Goal: Information Seeking & Learning: Check status

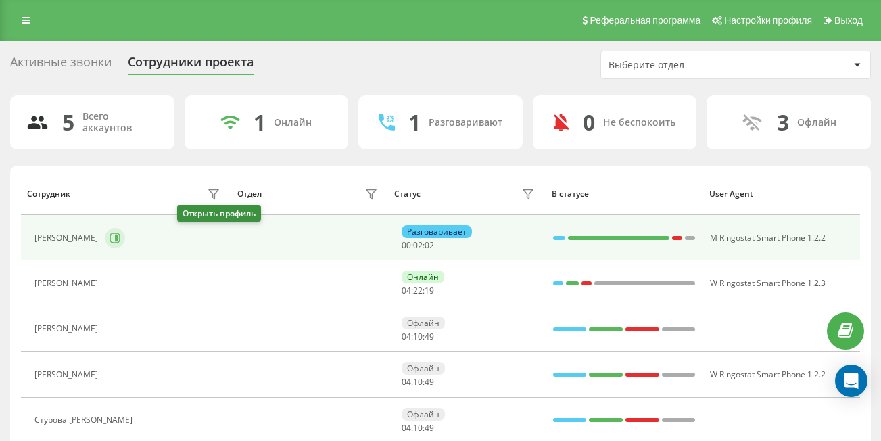
click at [120, 240] on icon at bounding box center [115, 238] width 10 height 10
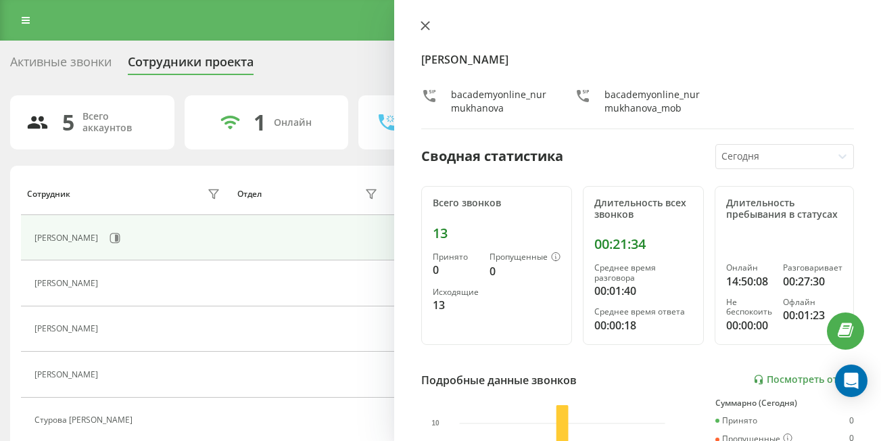
click at [426, 25] on icon at bounding box center [425, 26] width 8 height 8
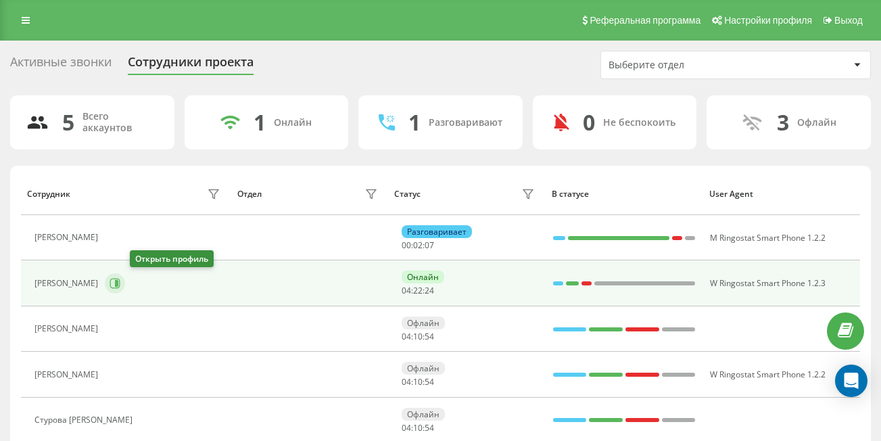
click at [118, 284] on icon at bounding box center [116, 283] width 3 height 7
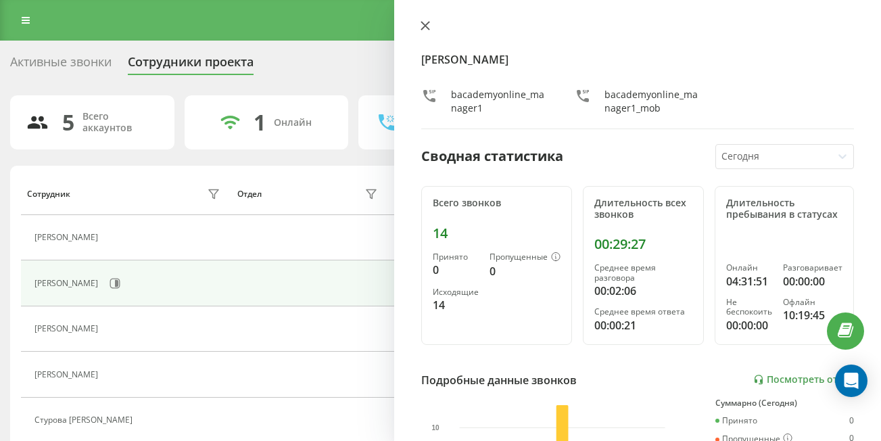
click at [424, 24] on icon at bounding box center [425, 26] width 8 height 8
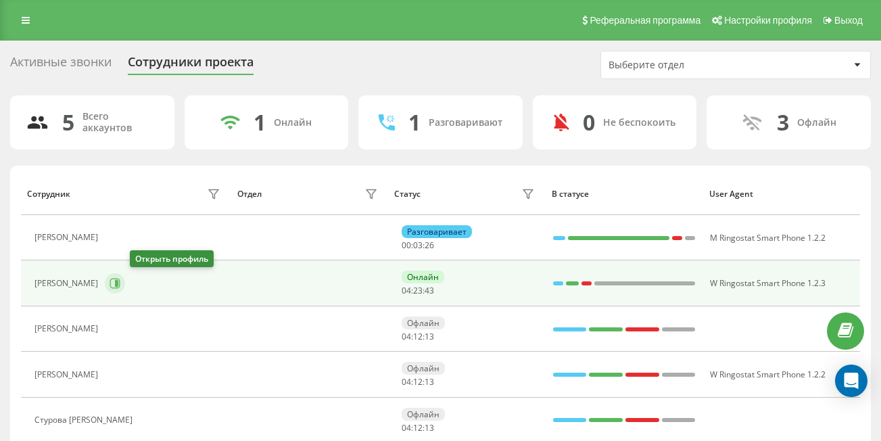
click at [120, 281] on icon at bounding box center [115, 283] width 11 height 11
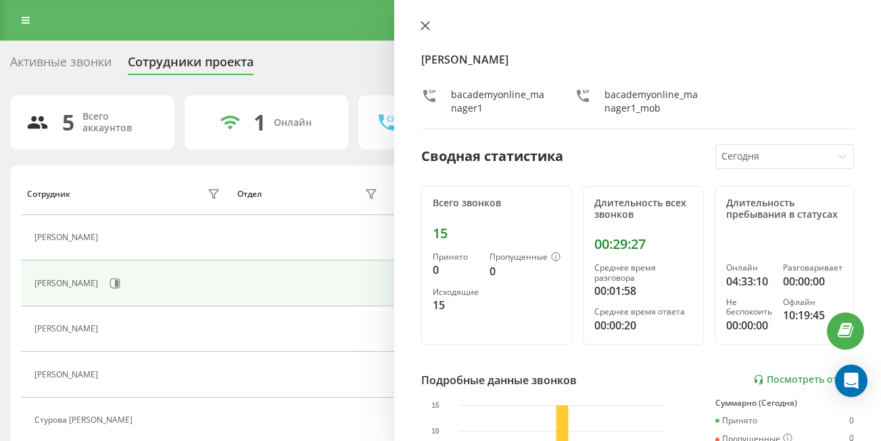
click at [427, 25] on icon at bounding box center [425, 25] width 9 height 9
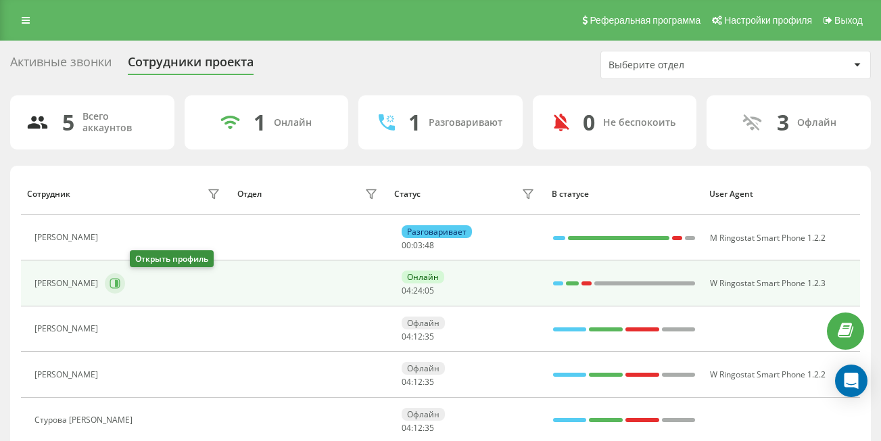
click at [125, 274] on button at bounding box center [115, 283] width 20 height 20
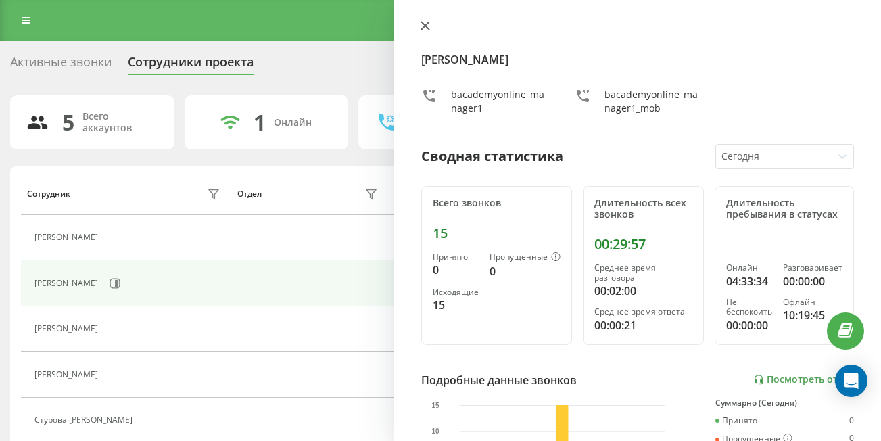
click at [424, 24] on icon at bounding box center [425, 26] width 8 height 8
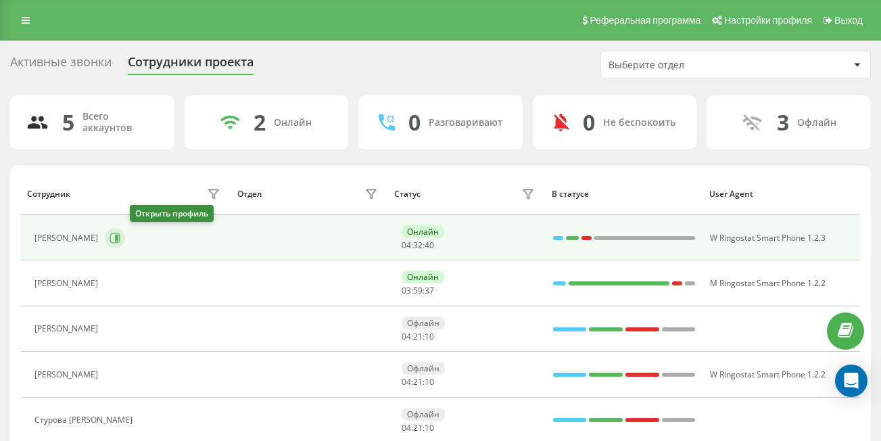
click at [120, 234] on icon at bounding box center [115, 238] width 11 height 11
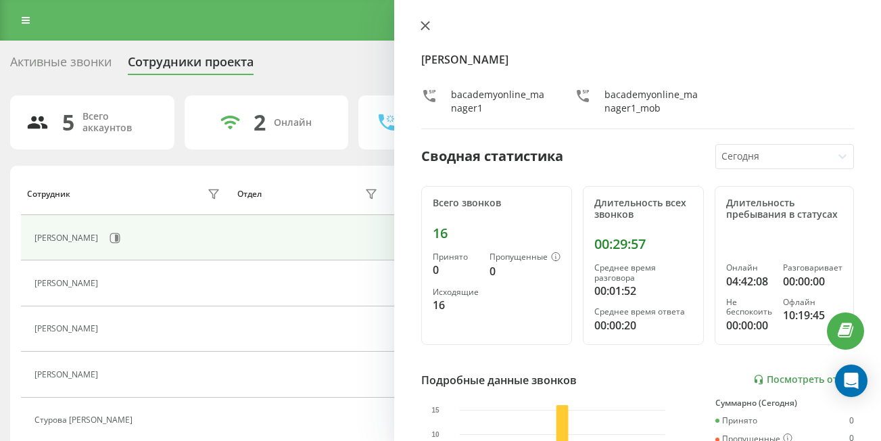
click at [421, 26] on icon at bounding box center [425, 25] width 9 height 9
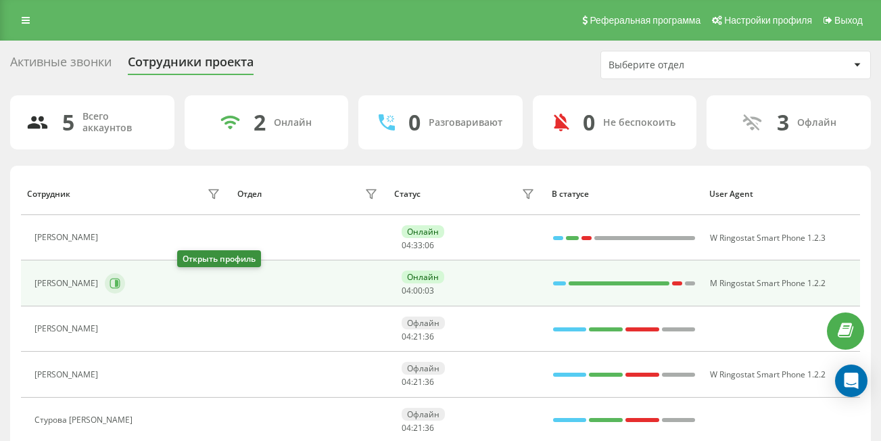
click at [118, 285] on icon at bounding box center [116, 283] width 3 height 7
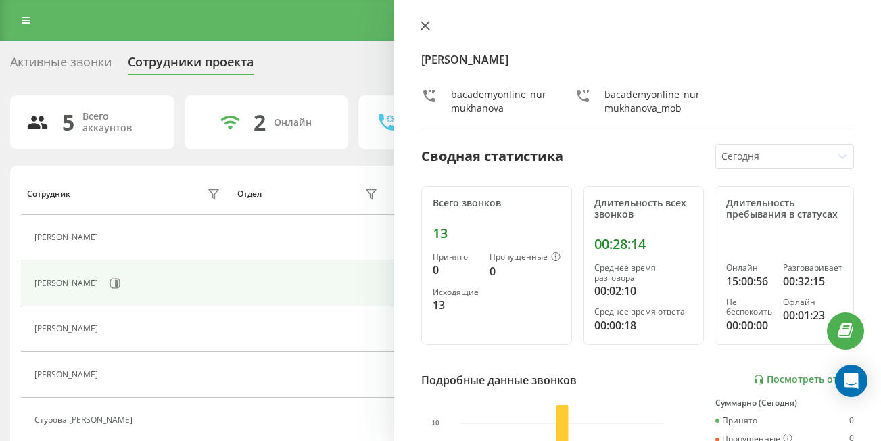
click at [427, 28] on icon at bounding box center [425, 26] width 8 height 8
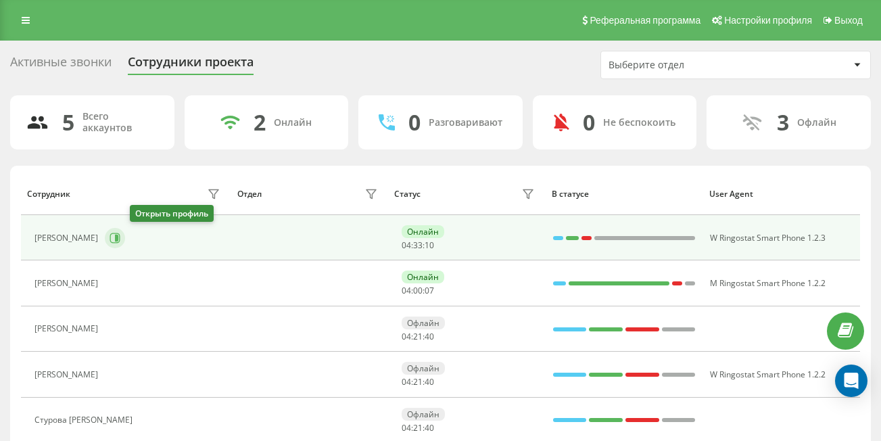
click at [118, 235] on icon at bounding box center [116, 238] width 3 height 7
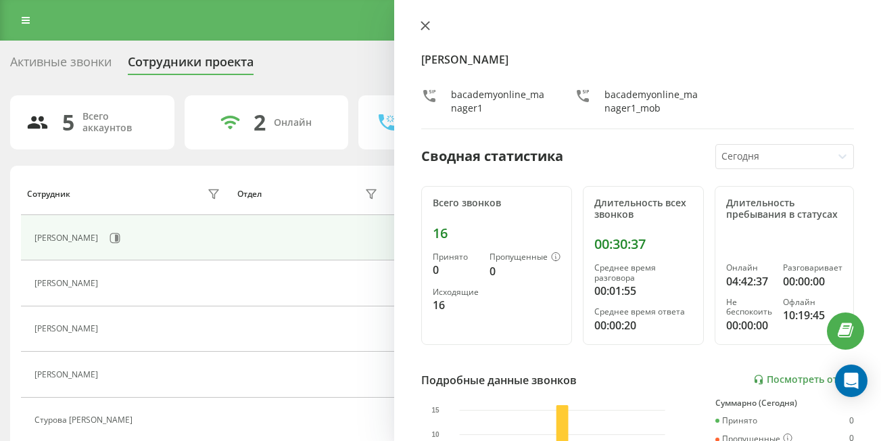
click at [428, 26] on icon at bounding box center [425, 25] width 9 height 9
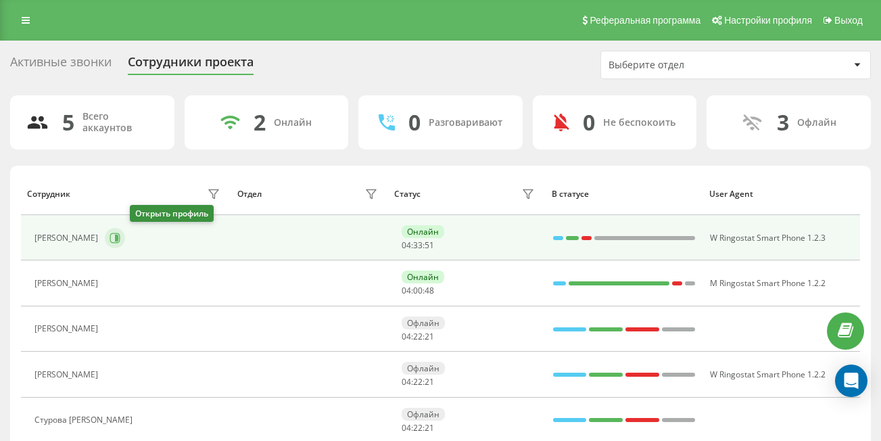
click at [120, 238] on icon at bounding box center [115, 238] width 10 height 10
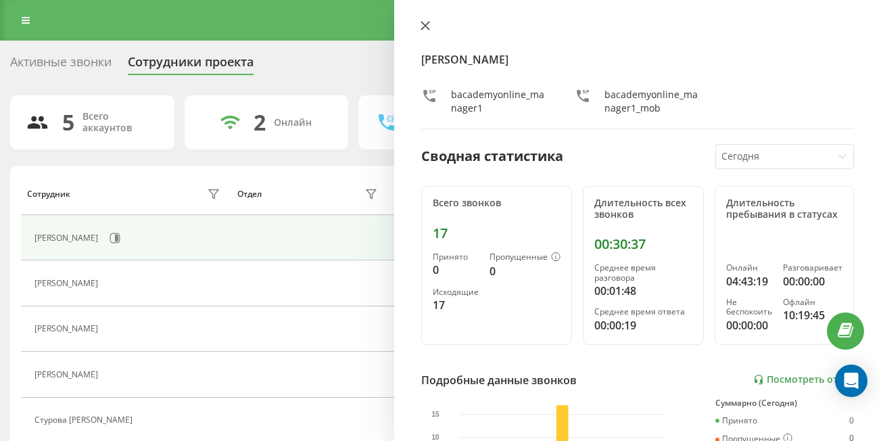
click at [425, 23] on icon at bounding box center [425, 25] width 9 height 9
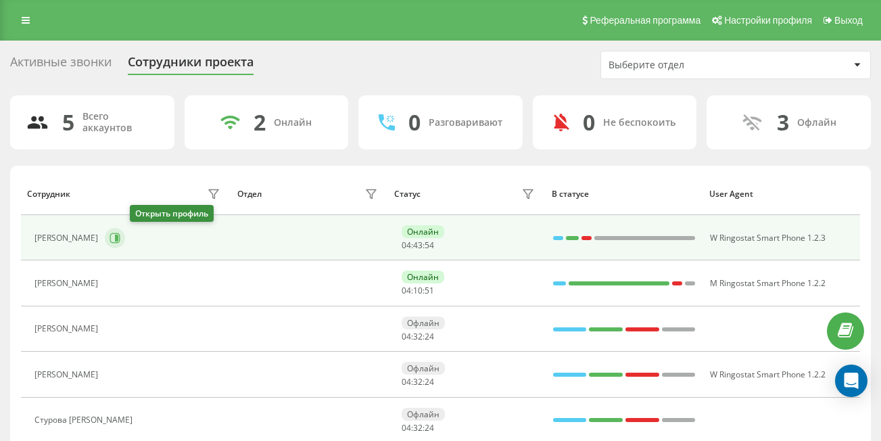
click at [120, 237] on icon at bounding box center [115, 238] width 11 height 11
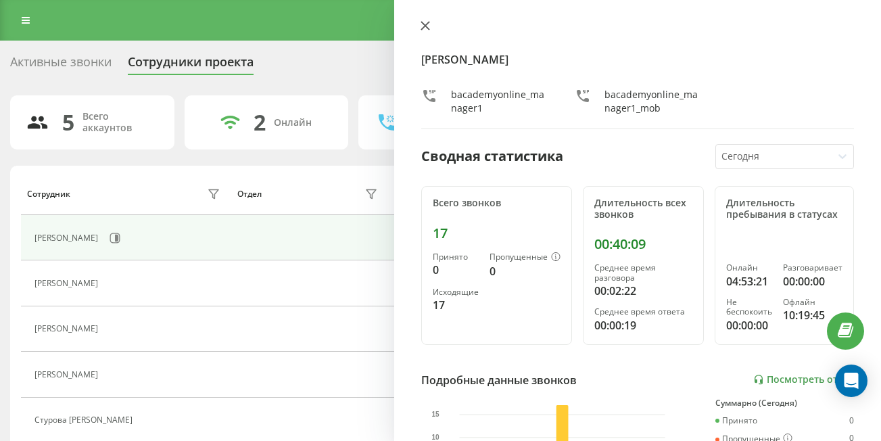
click at [427, 26] on icon at bounding box center [425, 25] width 9 height 9
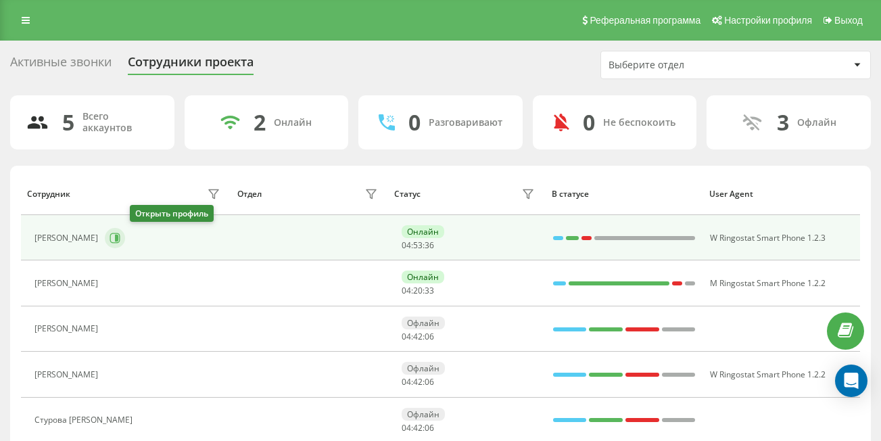
click at [120, 241] on icon at bounding box center [115, 238] width 11 height 11
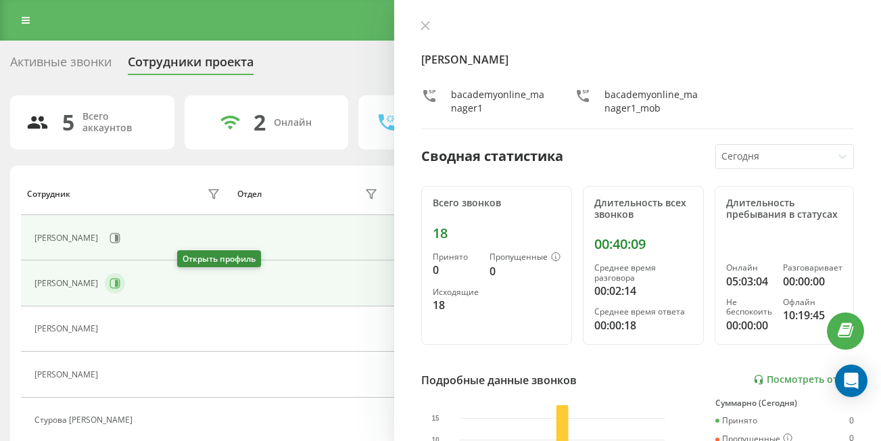
click at [120, 285] on icon at bounding box center [115, 283] width 11 height 11
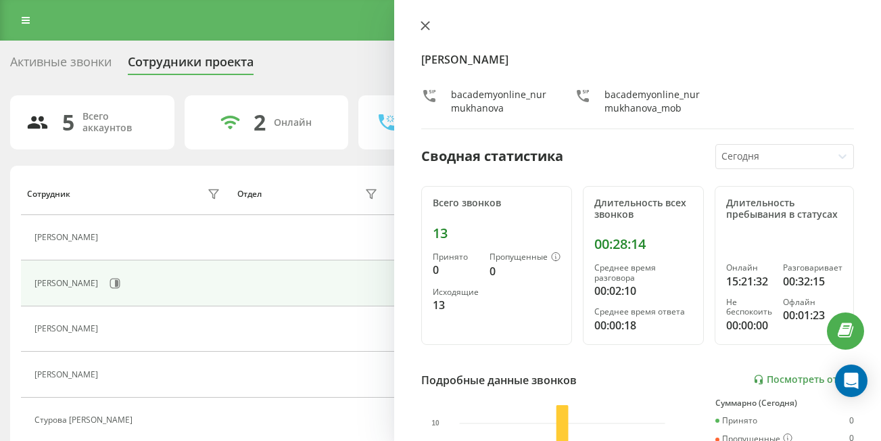
click at [423, 25] on icon at bounding box center [425, 25] width 9 height 9
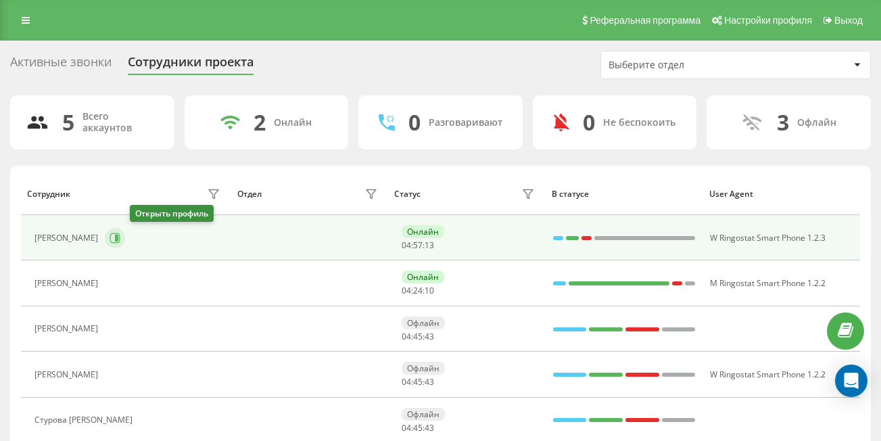
click at [120, 239] on icon at bounding box center [115, 238] width 11 height 11
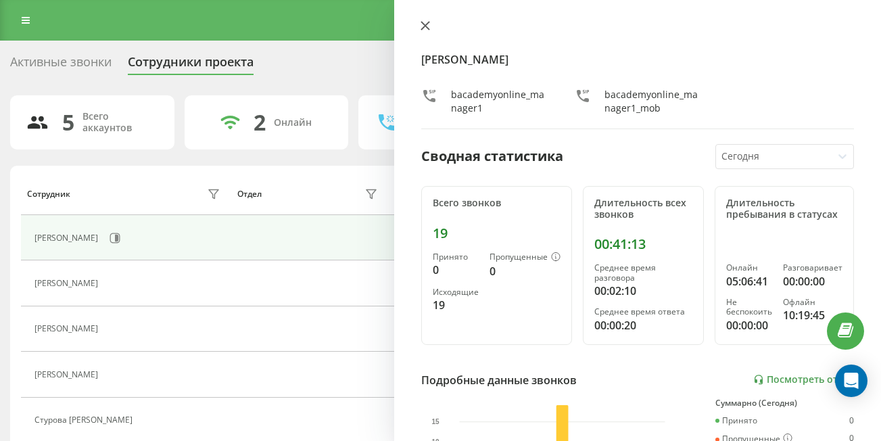
click at [425, 26] on icon at bounding box center [425, 26] width 8 height 8
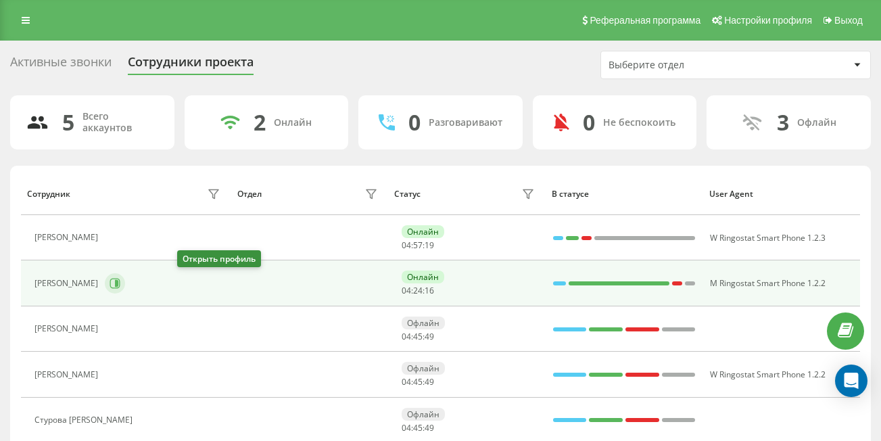
click at [125, 287] on button at bounding box center [115, 283] width 20 height 20
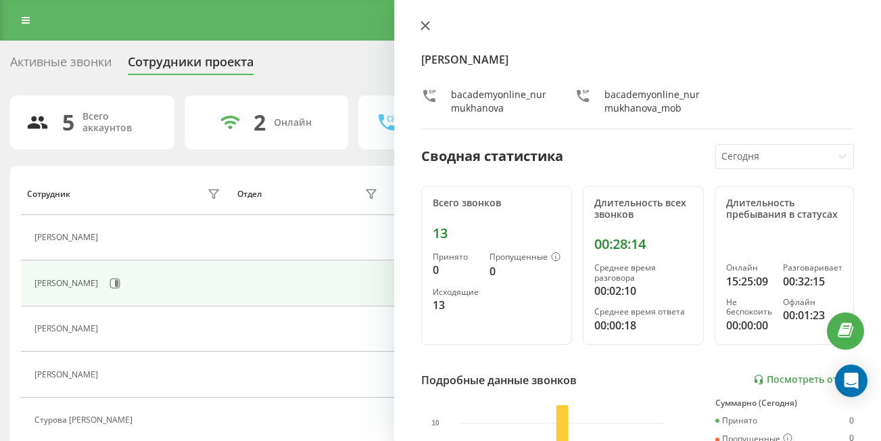
click at [420, 28] on button at bounding box center [425, 26] width 18 height 13
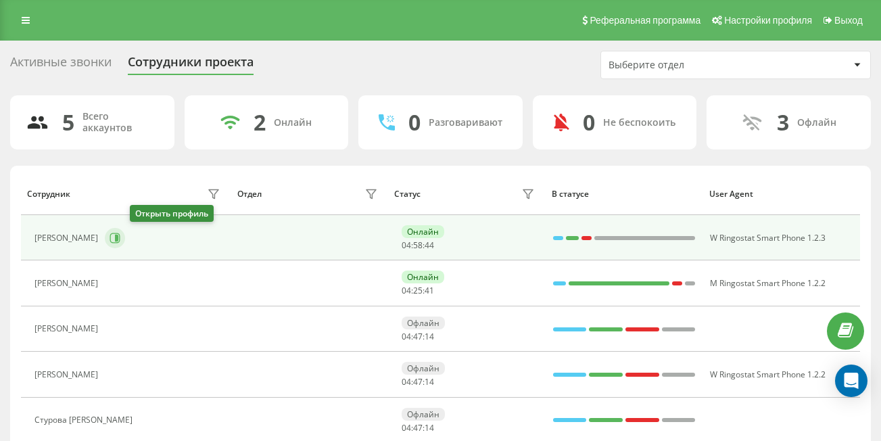
click at [120, 239] on icon at bounding box center [115, 238] width 11 height 11
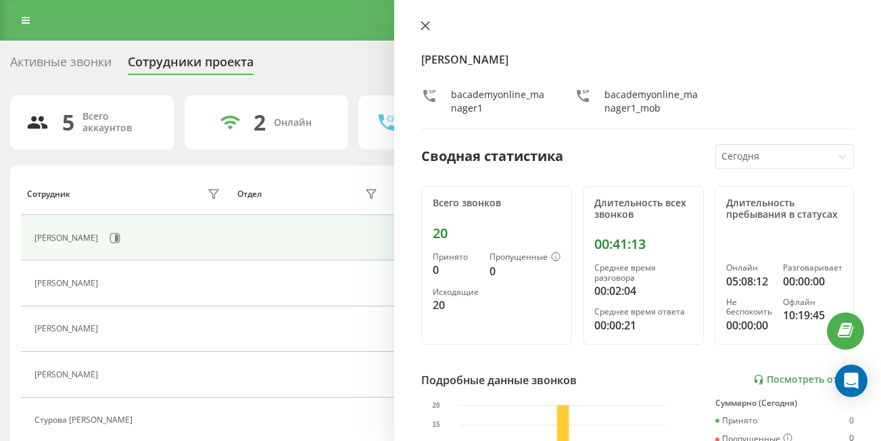
click at [424, 30] on icon at bounding box center [425, 25] width 9 height 9
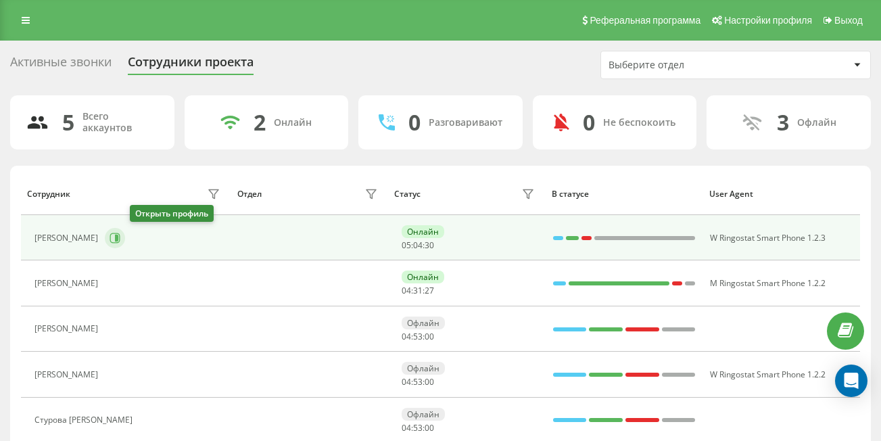
click at [120, 235] on icon at bounding box center [115, 238] width 11 height 11
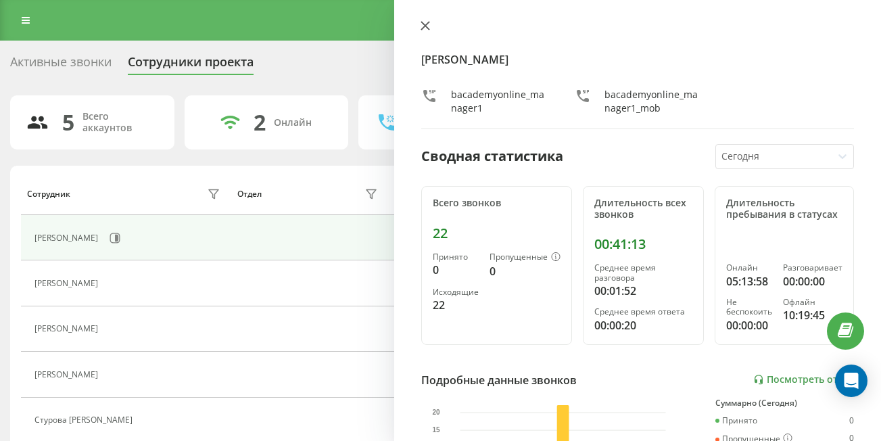
click at [427, 28] on icon at bounding box center [425, 26] width 8 height 8
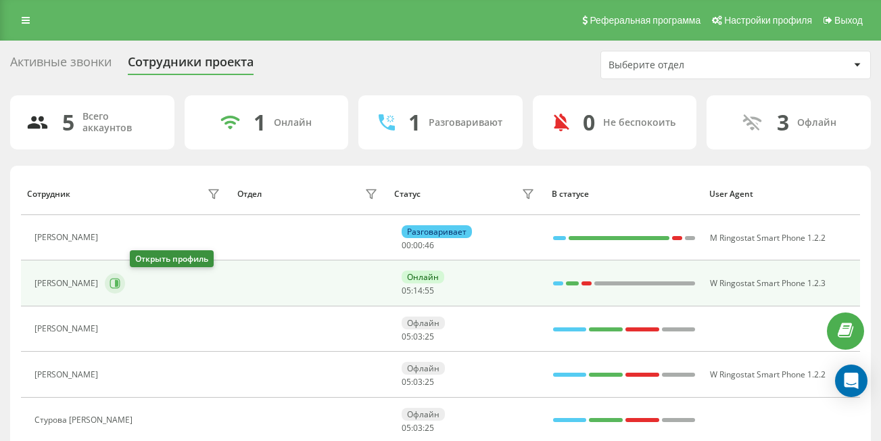
click at [118, 284] on icon at bounding box center [116, 283] width 3 height 7
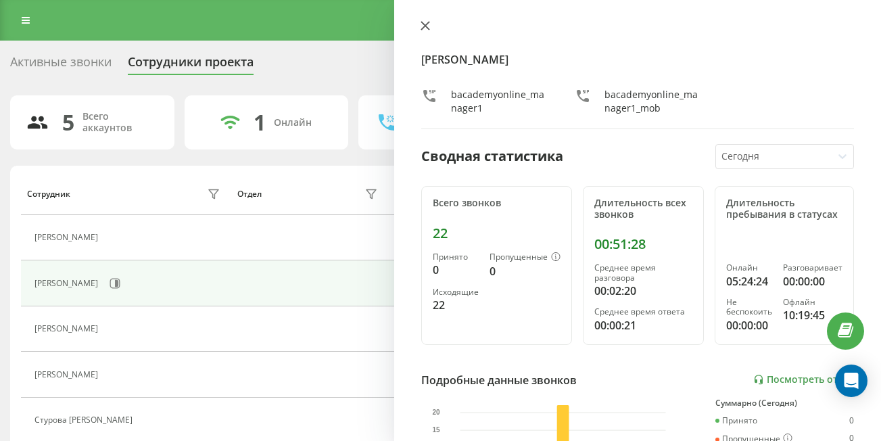
click at [424, 29] on icon at bounding box center [425, 25] width 9 height 9
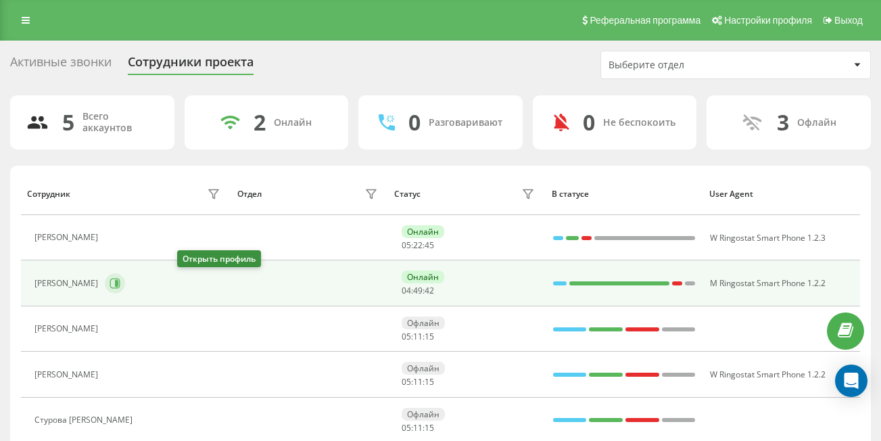
click at [120, 288] on icon at bounding box center [115, 284] width 10 height 10
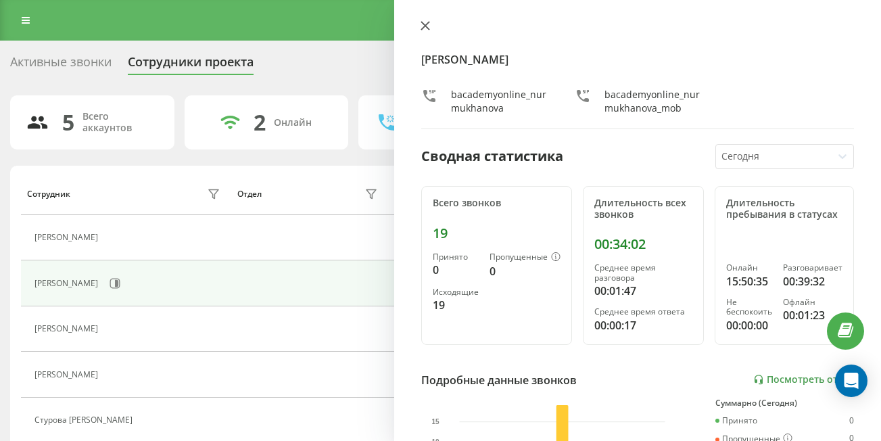
click at [420, 20] on button at bounding box center [425, 26] width 18 height 13
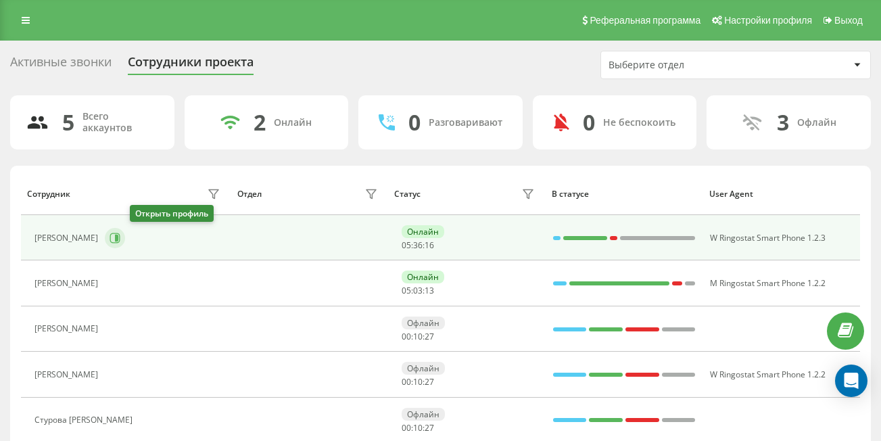
click at [120, 233] on icon at bounding box center [115, 238] width 11 height 11
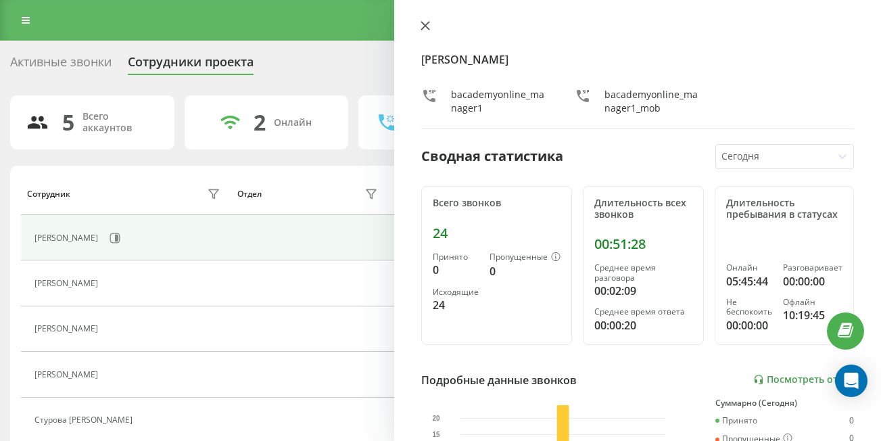
click at [419, 30] on button at bounding box center [425, 26] width 18 height 13
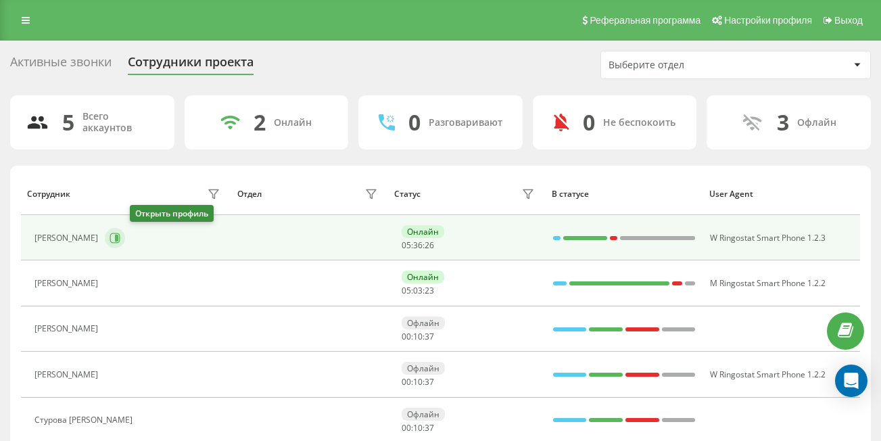
click at [120, 242] on icon at bounding box center [115, 238] width 10 height 10
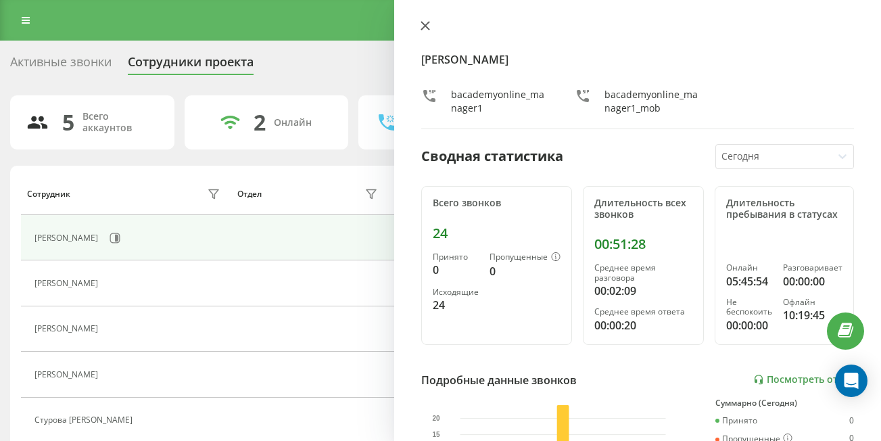
click at [427, 28] on icon at bounding box center [425, 26] width 8 height 8
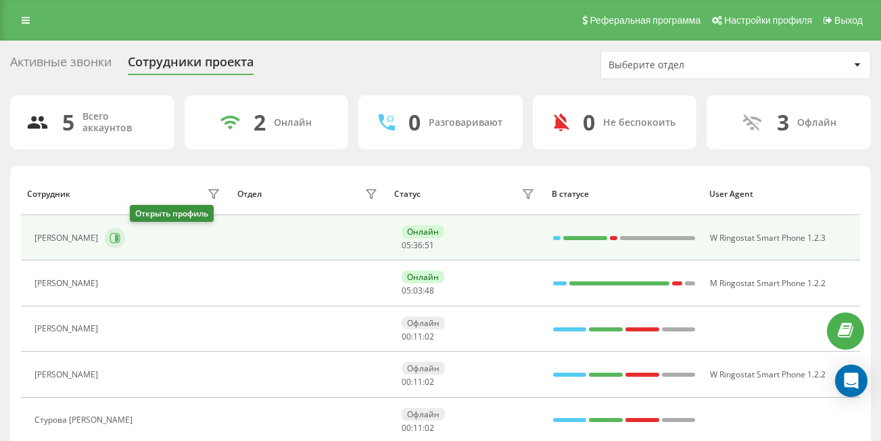
click at [120, 240] on icon at bounding box center [115, 238] width 11 height 11
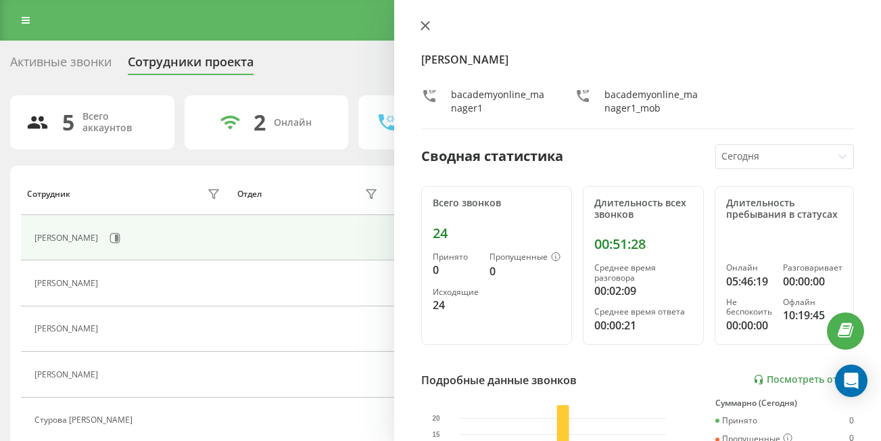
click at [427, 24] on icon at bounding box center [425, 26] width 8 height 8
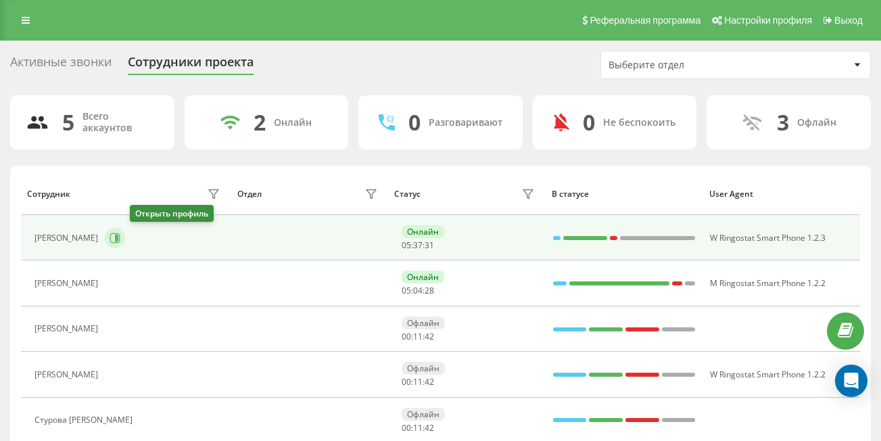
click at [120, 243] on icon at bounding box center [115, 238] width 10 height 10
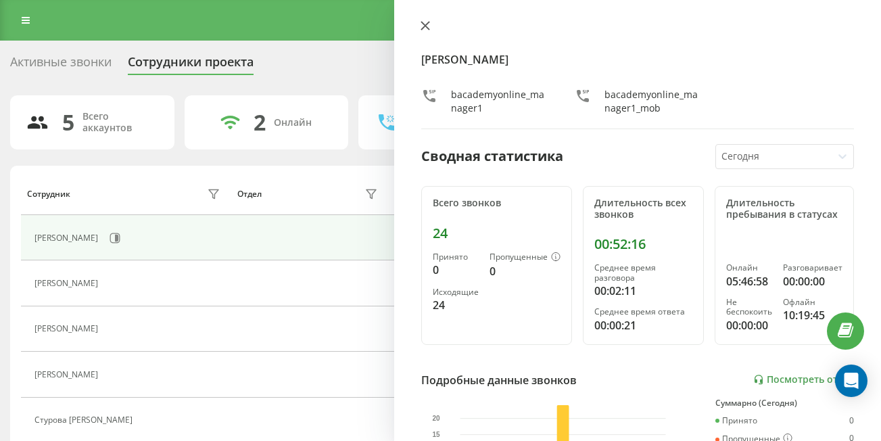
click at [425, 25] on icon at bounding box center [425, 26] width 8 height 8
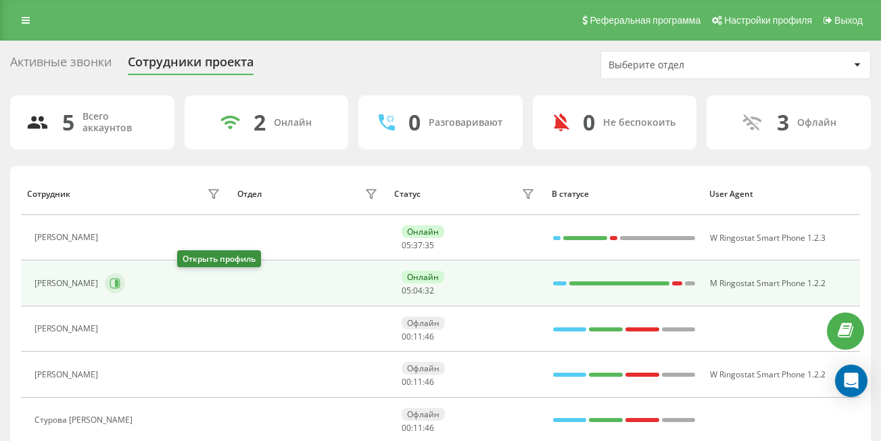
click at [120, 285] on icon at bounding box center [115, 284] width 10 height 10
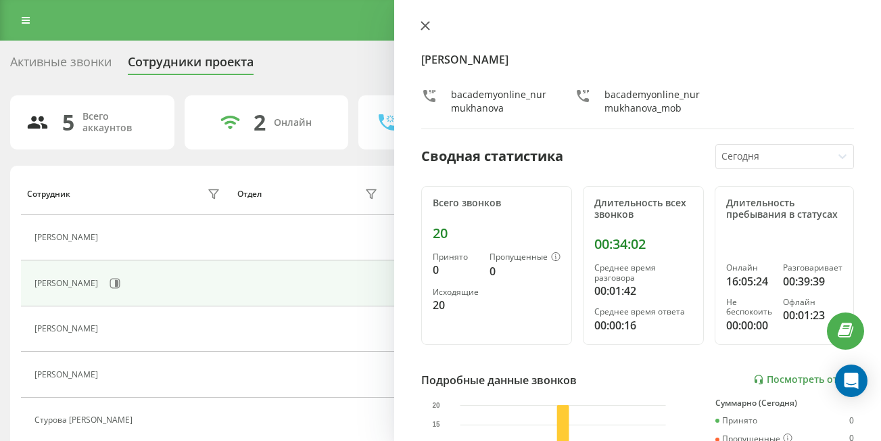
click at [425, 25] on icon at bounding box center [425, 26] width 8 height 8
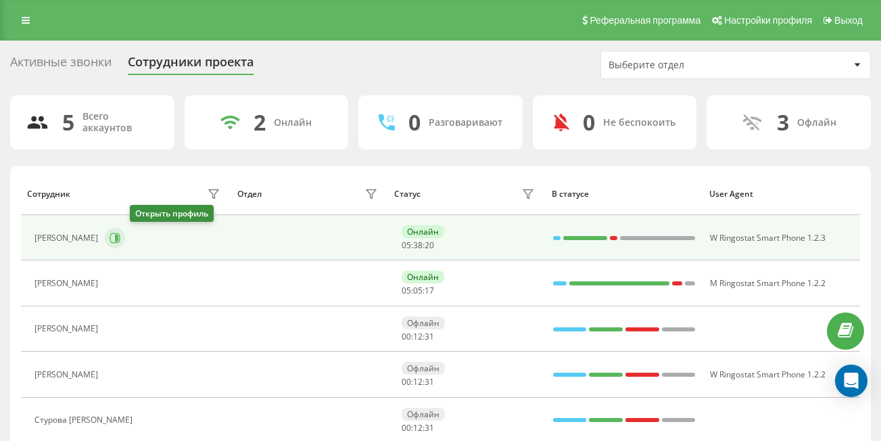
click at [120, 241] on icon at bounding box center [115, 238] width 11 height 11
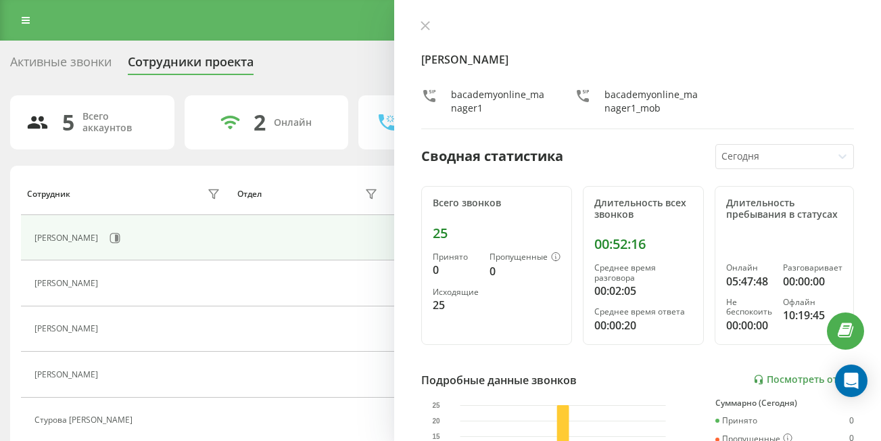
click at [421, 20] on div "[PERSON_NAME] bacademyonline_manager1 bacademyonline_manager1_mob Сводная стати…" at bounding box center [637, 220] width 487 height 441
click at [419, 26] on button at bounding box center [425, 26] width 18 height 13
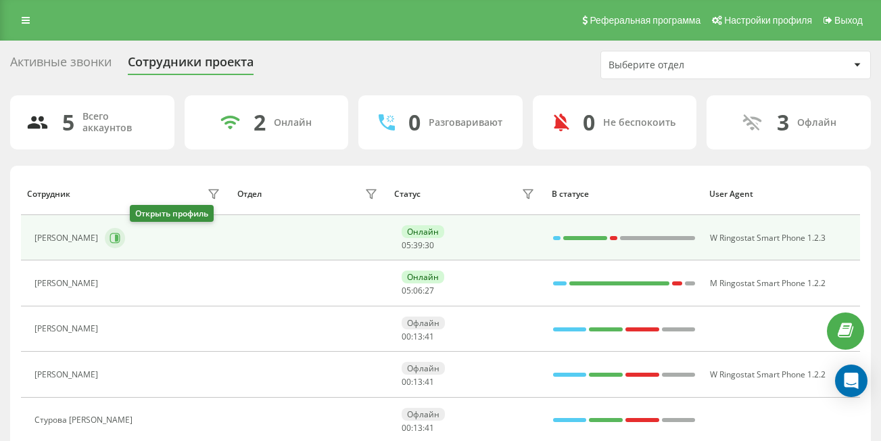
click at [120, 238] on icon at bounding box center [115, 238] width 11 height 11
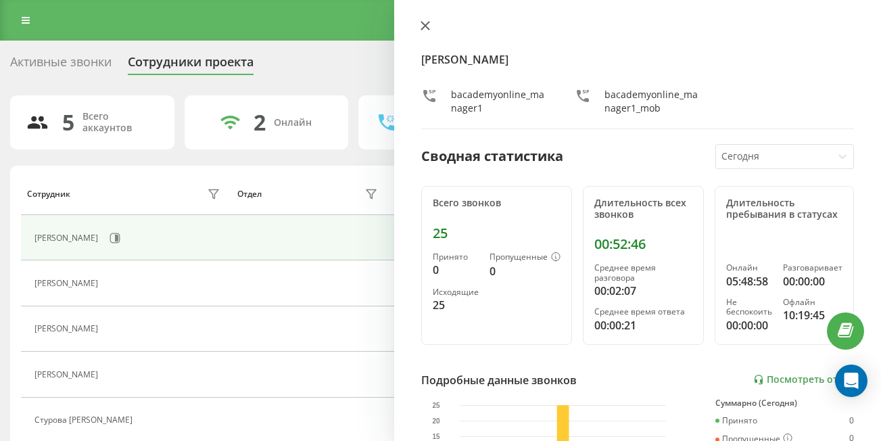
click at [426, 26] on icon at bounding box center [425, 26] width 8 height 8
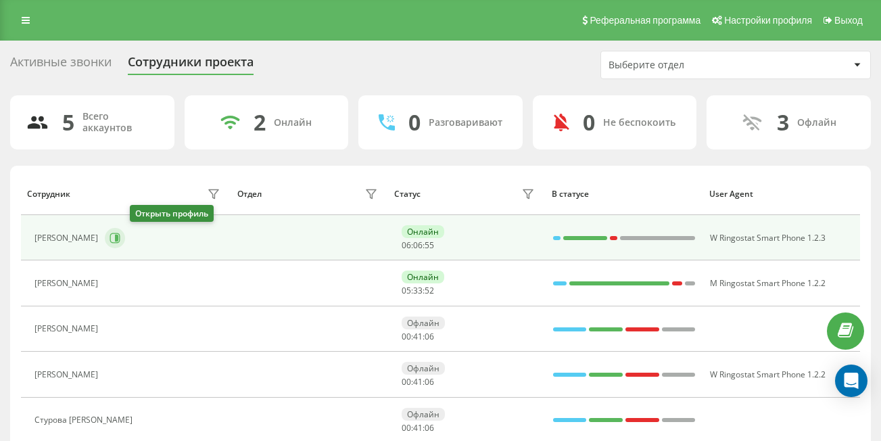
click at [125, 239] on button at bounding box center [115, 238] width 20 height 20
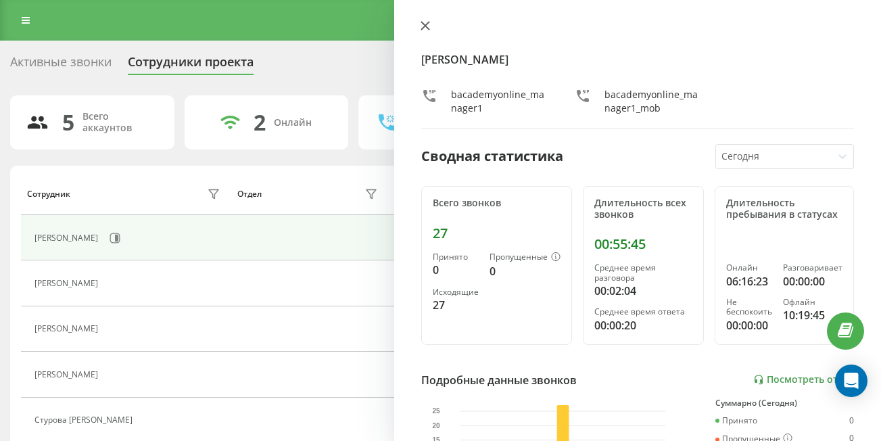
click at [423, 26] on icon at bounding box center [425, 25] width 9 height 9
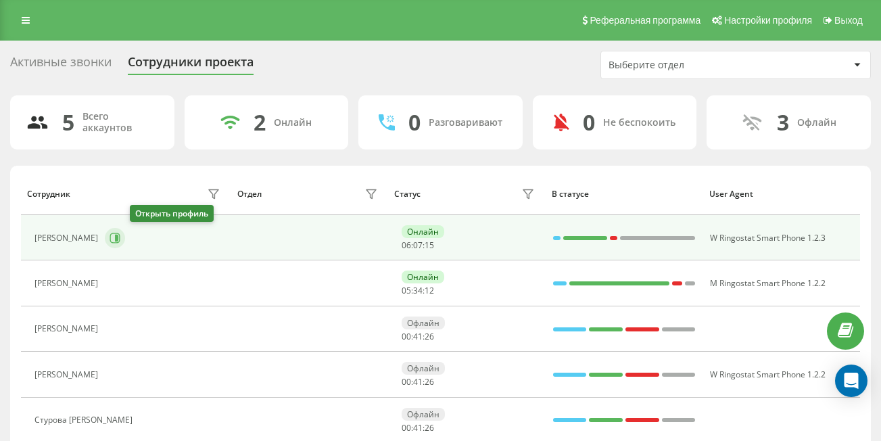
click at [120, 236] on icon at bounding box center [115, 238] width 11 height 11
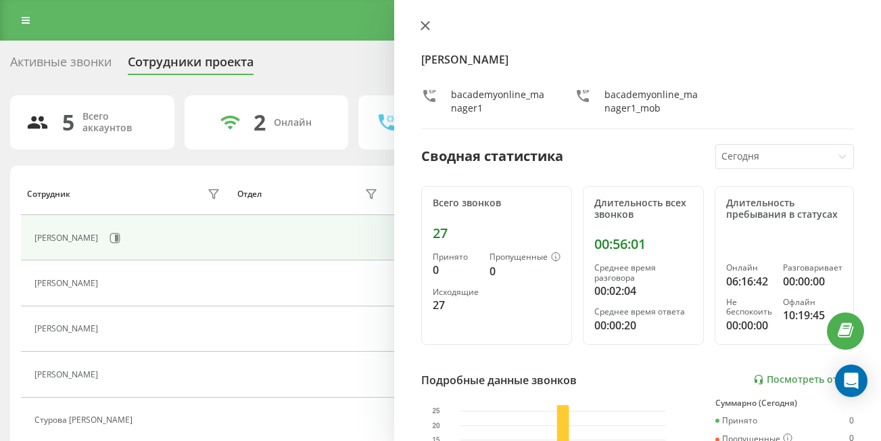
click at [423, 22] on icon at bounding box center [425, 25] width 9 height 9
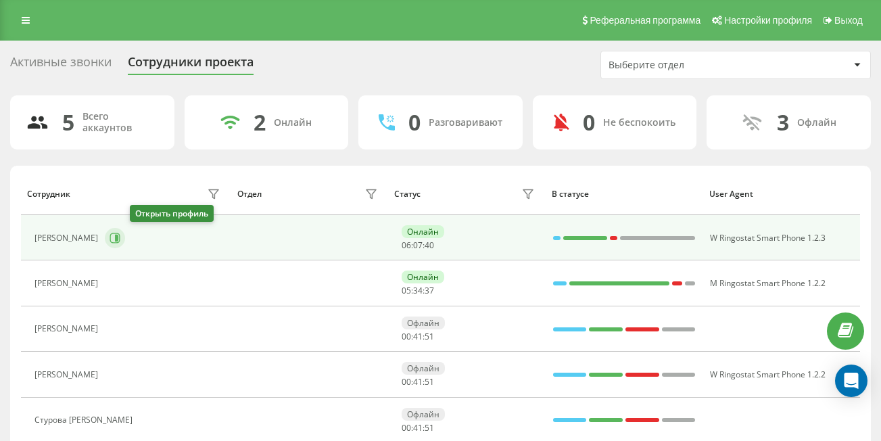
click at [120, 233] on icon at bounding box center [115, 238] width 11 height 11
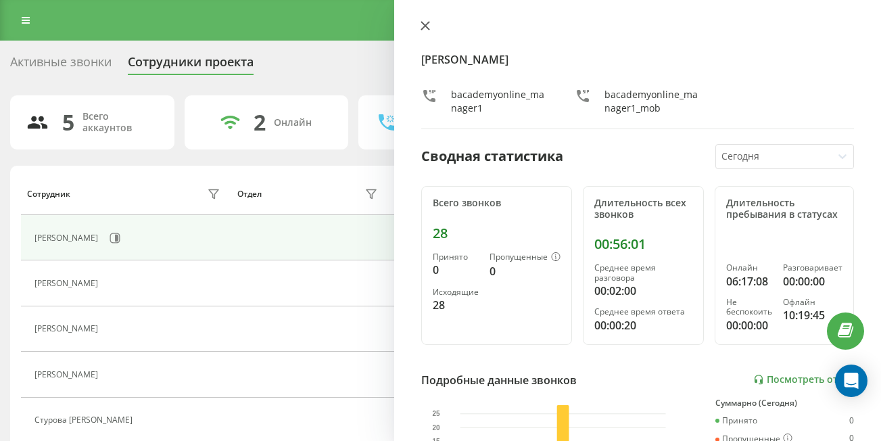
click at [429, 26] on icon at bounding box center [425, 25] width 9 height 9
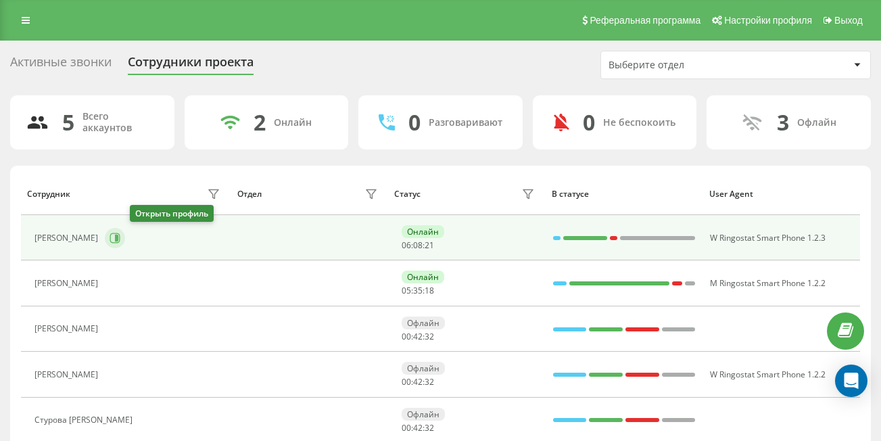
click at [120, 233] on icon at bounding box center [115, 238] width 11 height 11
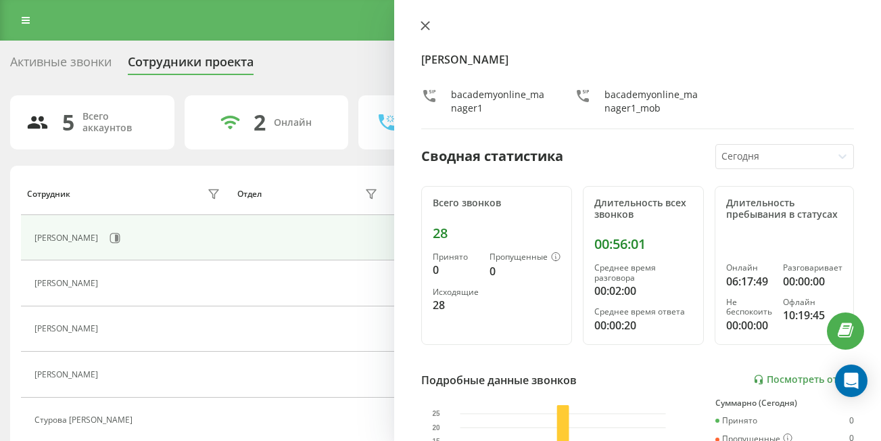
click at [421, 28] on icon at bounding box center [425, 25] width 9 height 9
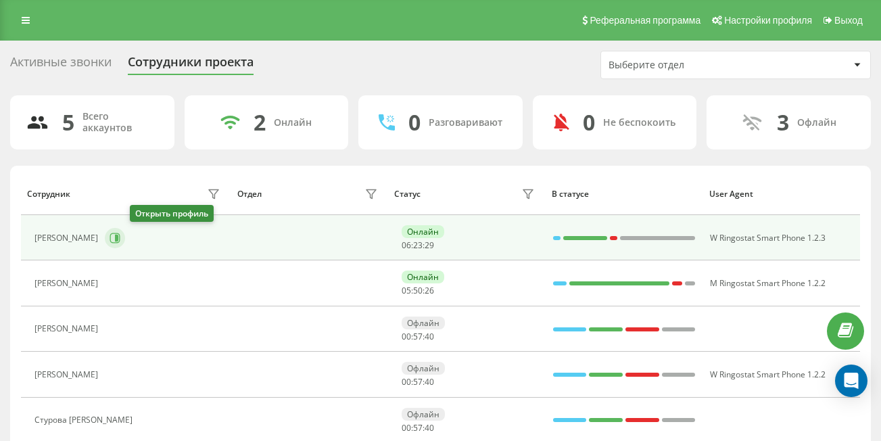
click at [120, 235] on icon at bounding box center [115, 238] width 11 height 11
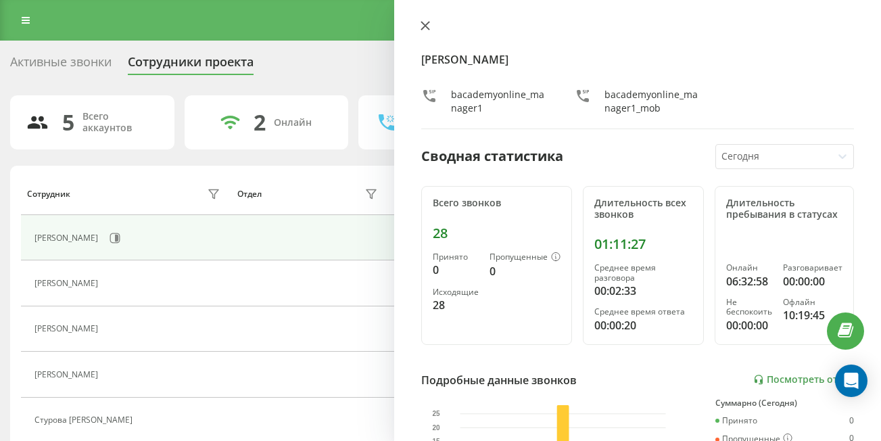
click at [420, 24] on button at bounding box center [425, 26] width 18 height 13
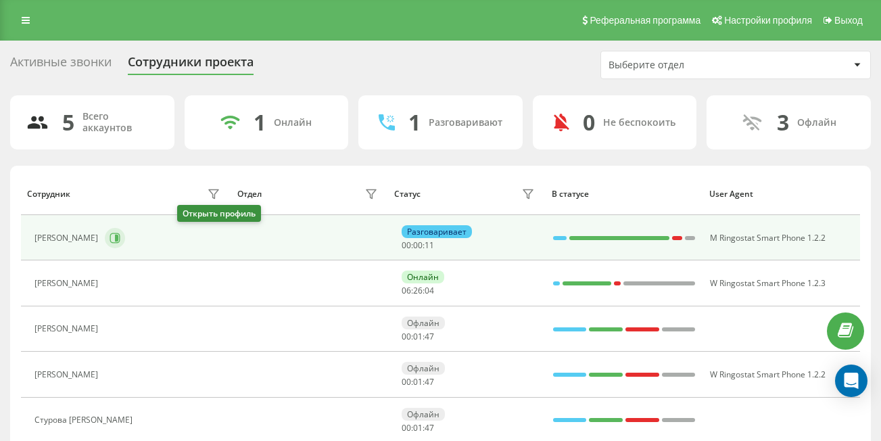
click at [120, 241] on icon at bounding box center [115, 238] width 11 height 11
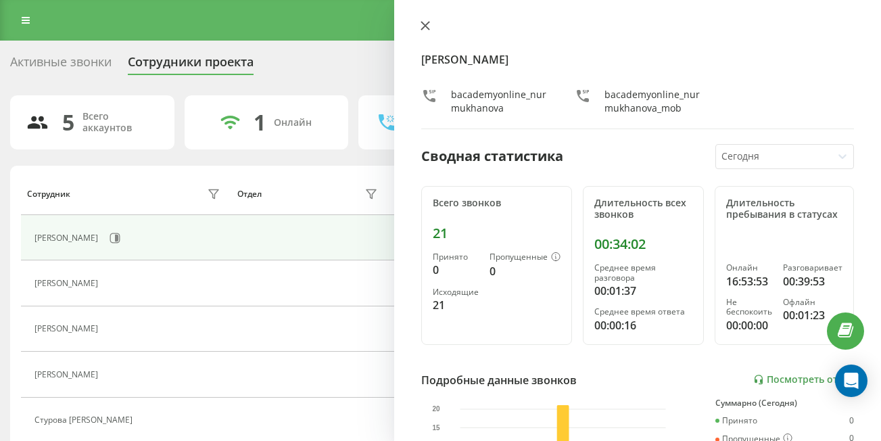
click at [425, 30] on button at bounding box center [425, 26] width 18 height 13
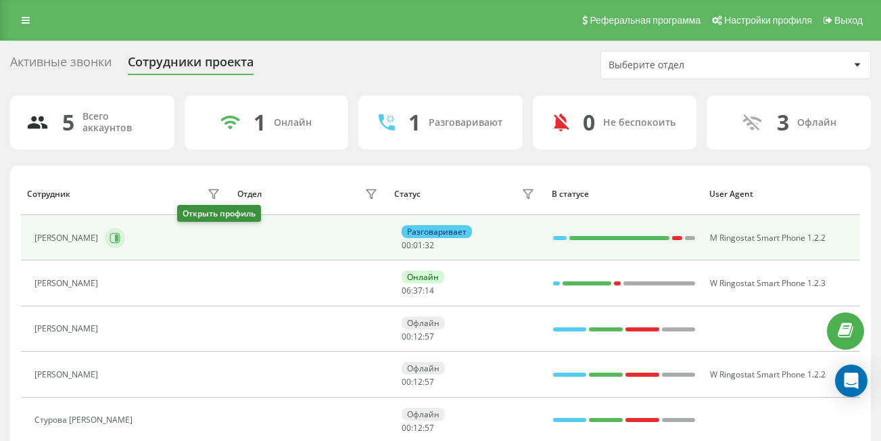
click at [120, 239] on icon at bounding box center [115, 238] width 11 height 11
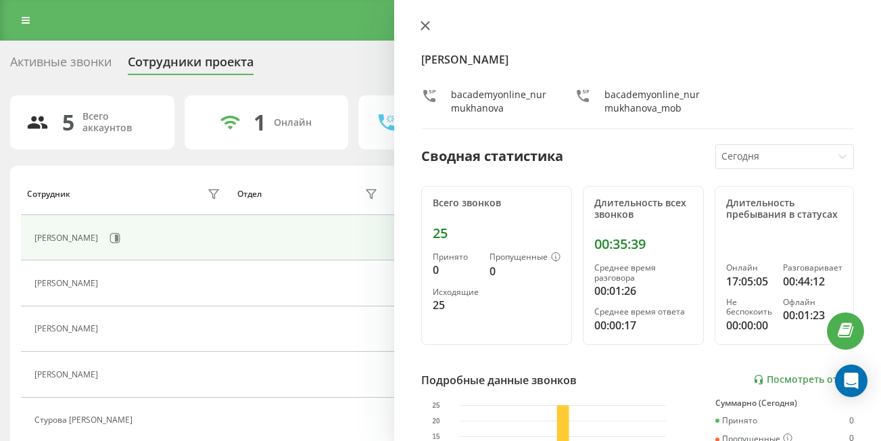
click at [428, 24] on icon at bounding box center [425, 25] width 9 height 9
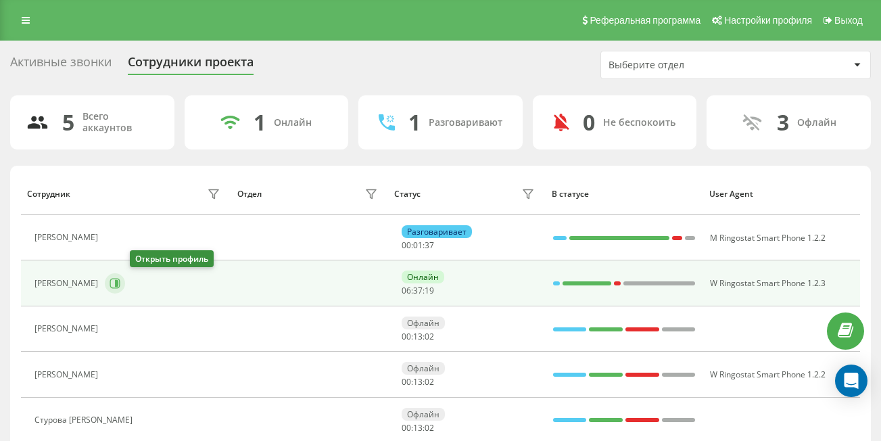
click at [125, 279] on button at bounding box center [115, 283] width 20 height 20
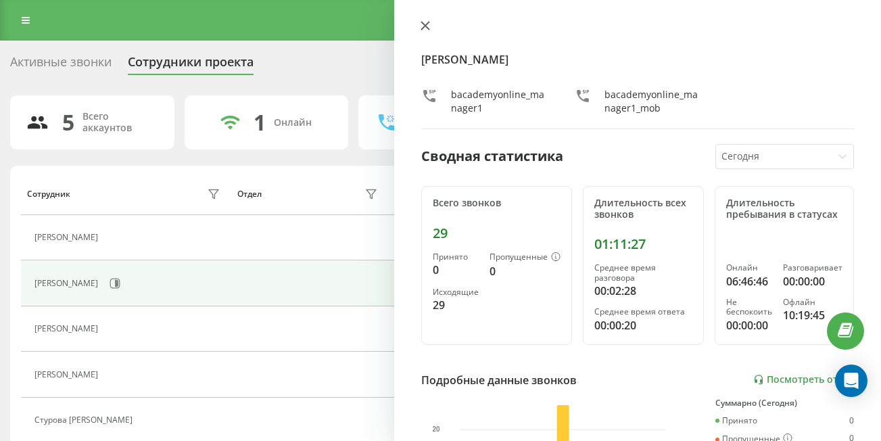
click at [427, 23] on icon at bounding box center [425, 26] width 8 height 8
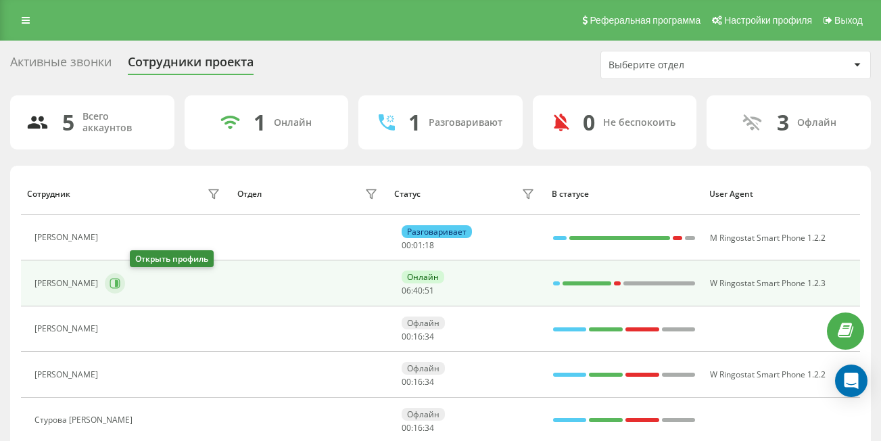
click at [118, 283] on icon at bounding box center [116, 283] width 3 height 7
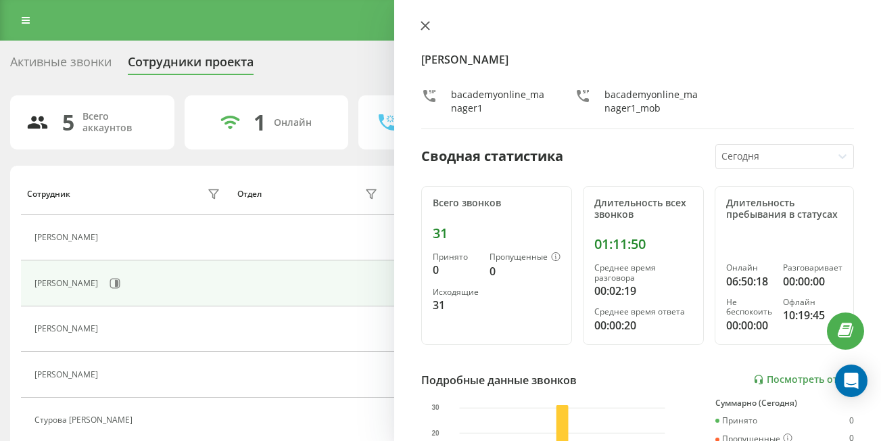
click at [423, 27] on icon at bounding box center [425, 26] width 8 height 8
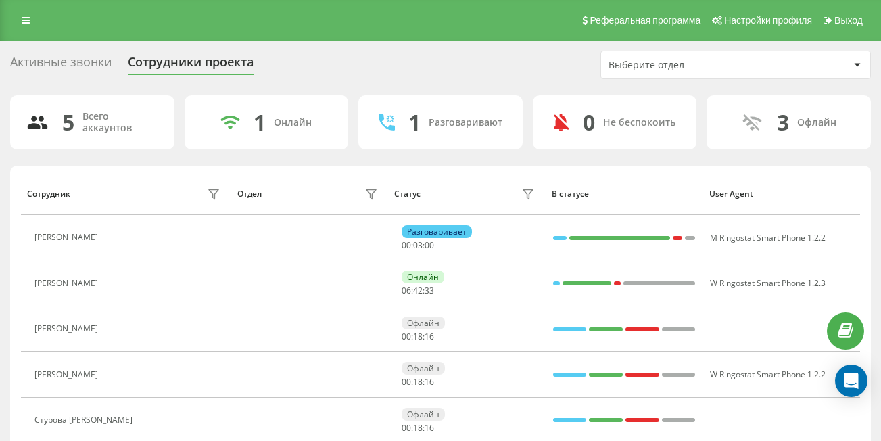
click at [494, 72] on div "Активные звонки Сотрудники проекта Выберите отдел" at bounding box center [440, 65] width 861 height 28
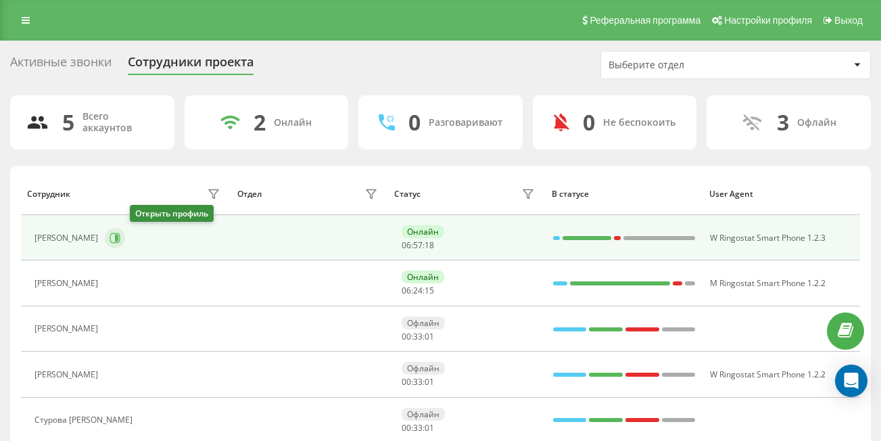
click at [120, 237] on icon at bounding box center [115, 238] width 11 height 11
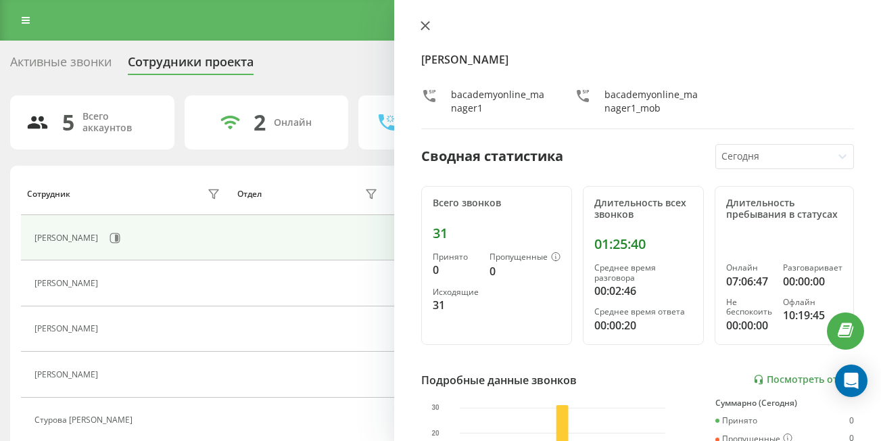
click at [423, 29] on icon at bounding box center [425, 26] width 8 height 8
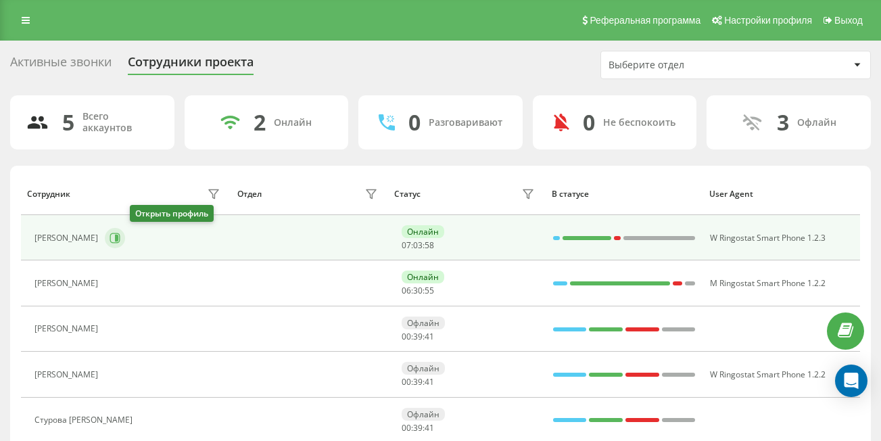
click at [125, 244] on button at bounding box center [115, 238] width 20 height 20
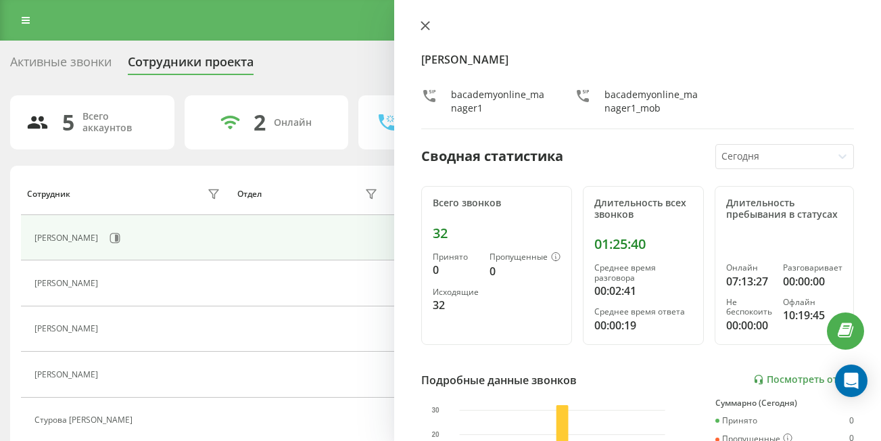
click at [426, 32] on button at bounding box center [425, 26] width 18 height 13
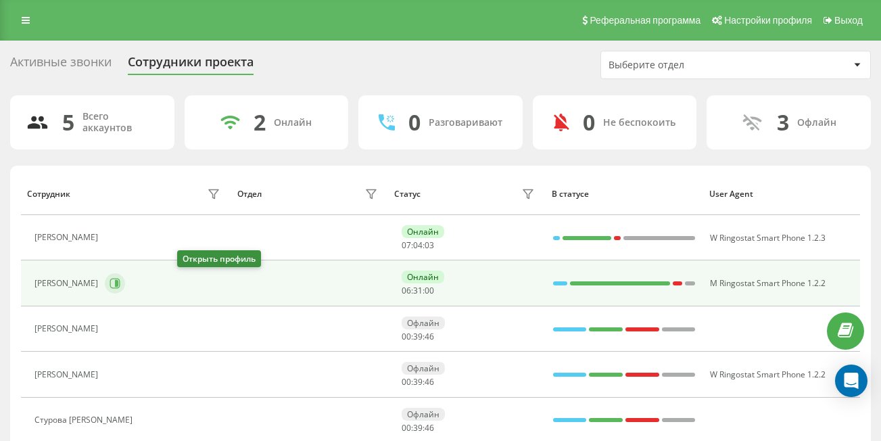
click at [120, 279] on icon at bounding box center [115, 283] width 11 height 11
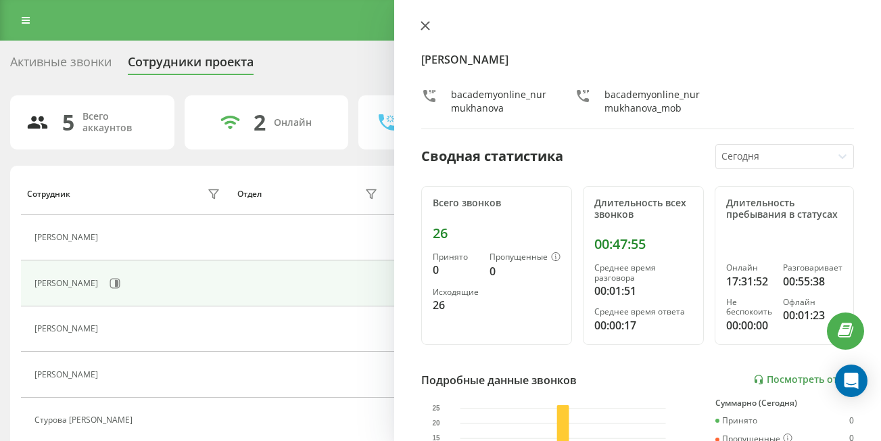
click at [425, 28] on icon at bounding box center [425, 25] width 9 height 9
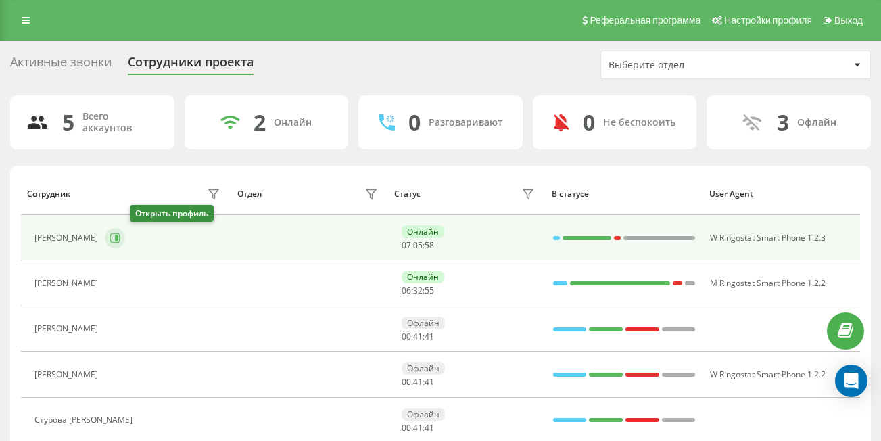
click at [118, 235] on icon at bounding box center [116, 238] width 3 height 7
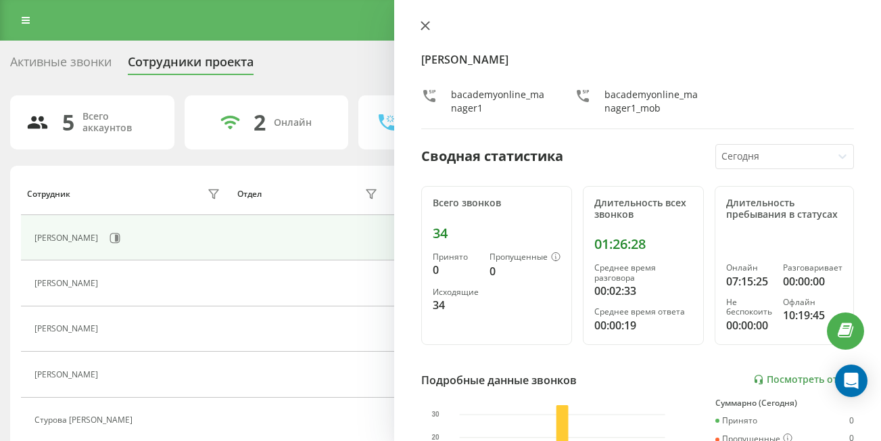
click at [426, 30] on icon at bounding box center [425, 25] width 9 height 9
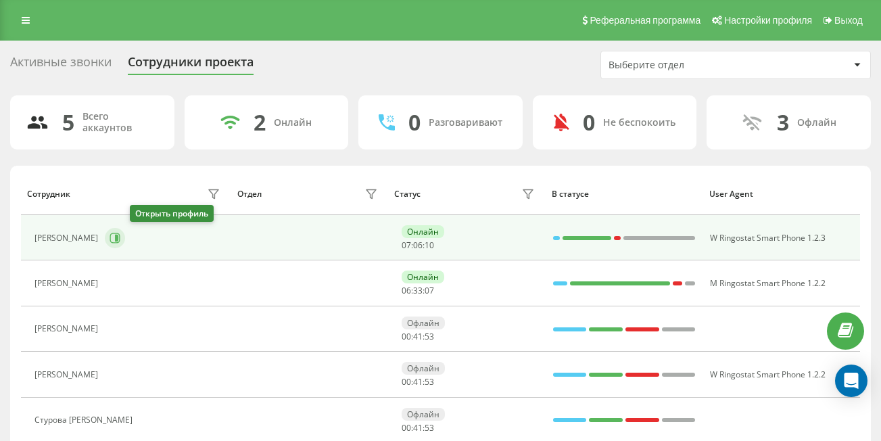
click at [120, 241] on icon at bounding box center [115, 238] width 11 height 11
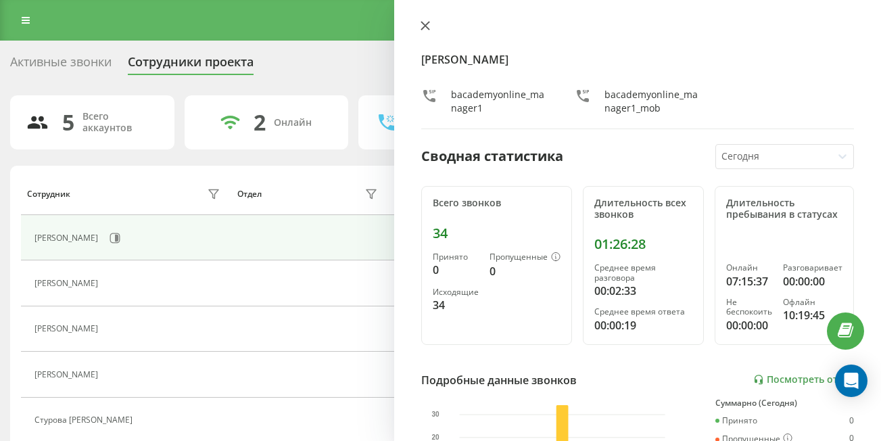
click at [426, 31] on button at bounding box center [425, 26] width 18 height 13
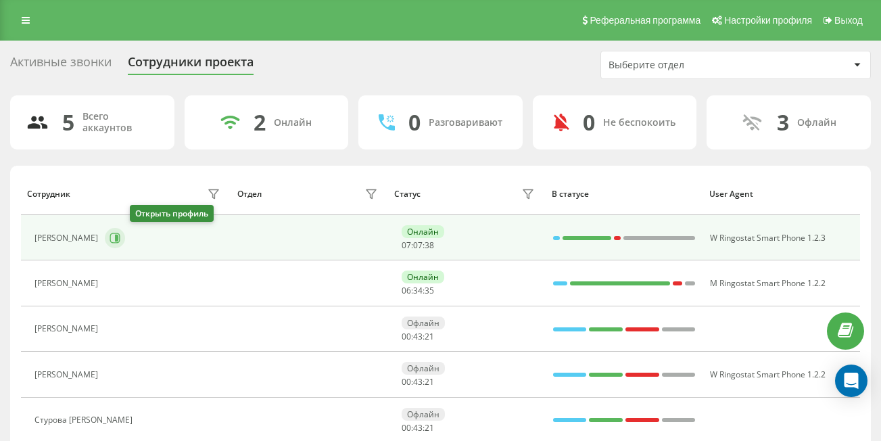
click at [120, 242] on icon at bounding box center [115, 238] width 10 height 10
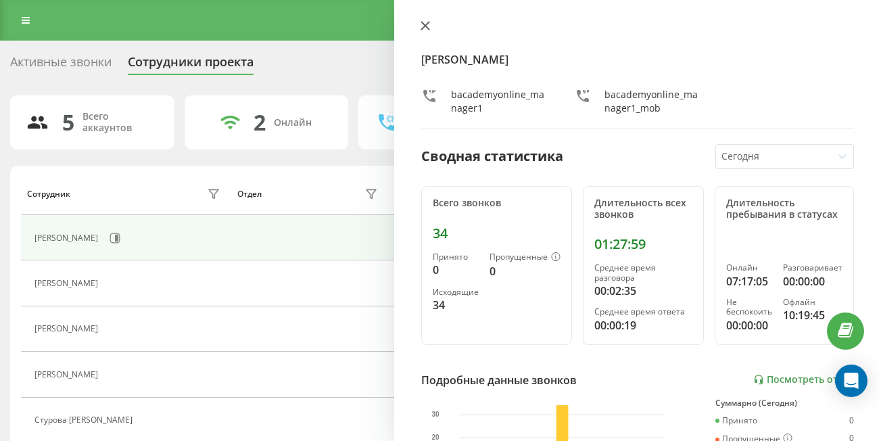
click at [425, 28] on icon at bounding box center [425, 25] width 9 height 9
